Goal: Information Seeking & Learning: Learn about a topic

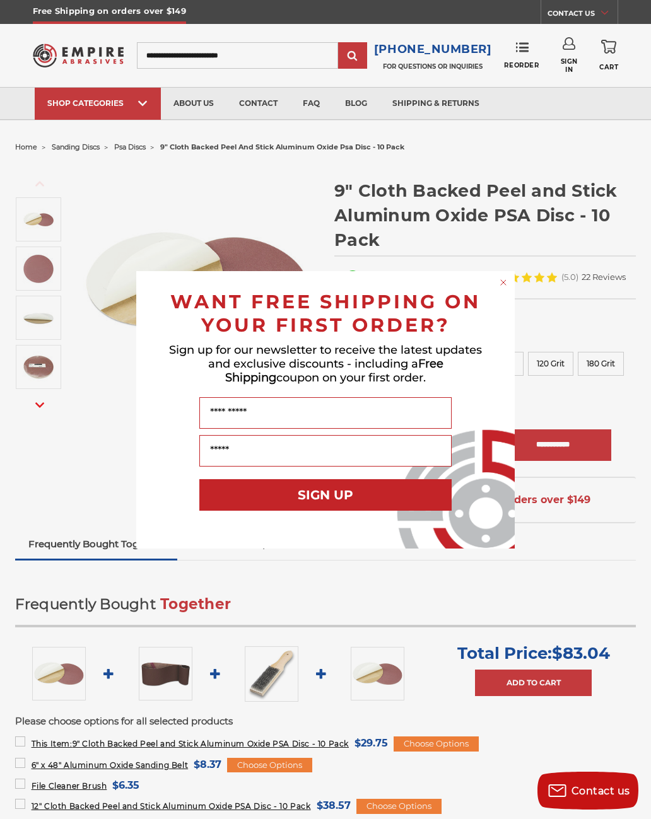
click at [499, 285] on circle "Close dialog" at bounding box center [503, 282] width 12 height 12
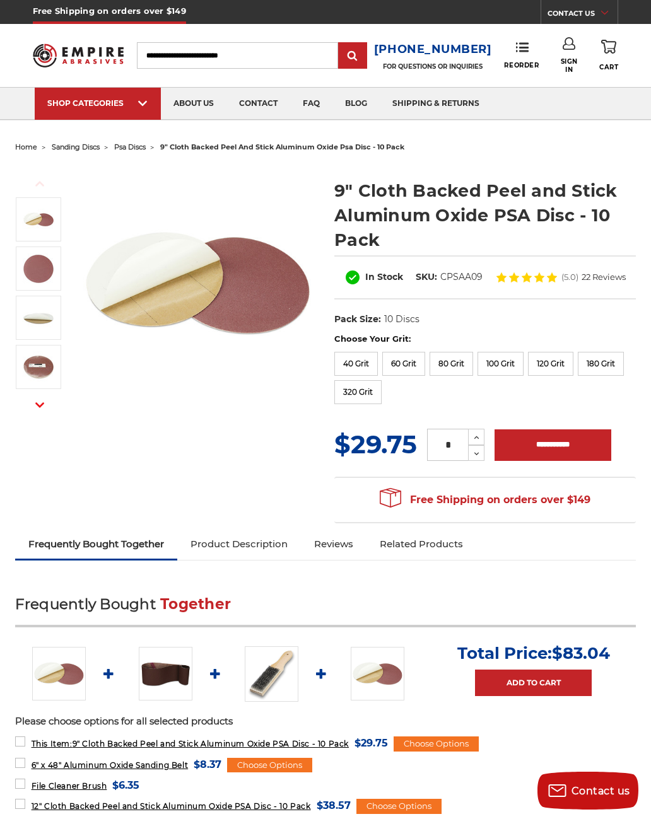
click at [233, 306] on img at bounding box center [197, 283] width 237 height 237
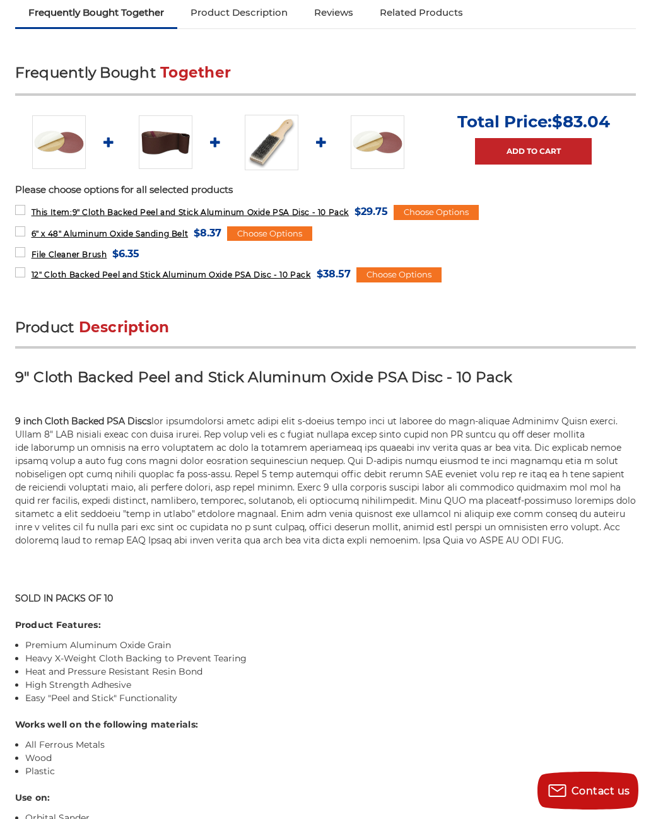
scroll to position [530, 0]
